Goal: Navigation & Orientation: Find specific page/section

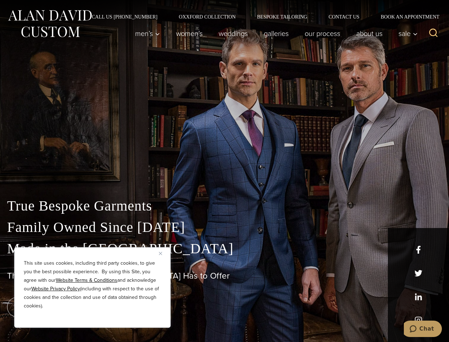
click at [224, 171] on div "True Bespoke Garments Family Owned Since [DATE] Made in [GEOGRAPHIC_DATA] The B…" at bounding box center [224, 250] width 449 height 182
click at [163, 253] on button "Close" at bounding box center [163, 253] width 9 height 9
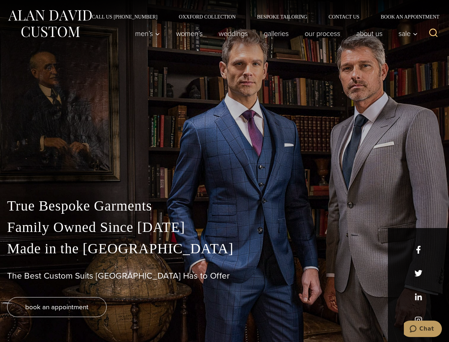
click at [92, 318] on div "True Bespoke Garments Family Owned Since [DATE] Made in [GEOGRAPHIC_DATA] The B…" at bounding box center [224, 268] width 449 height 147
click at [434, 33] on icon "Search" at bounding box center [434, 33] width 10 height 10
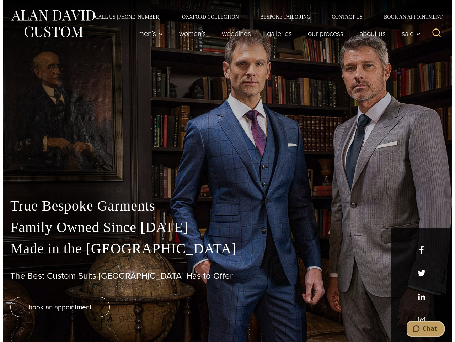
click at [420, 328] on icon "Chat" at bounding box center [416, 328] width 7 height 7
